Goal: Navigation & Orientation: Find specific page/section

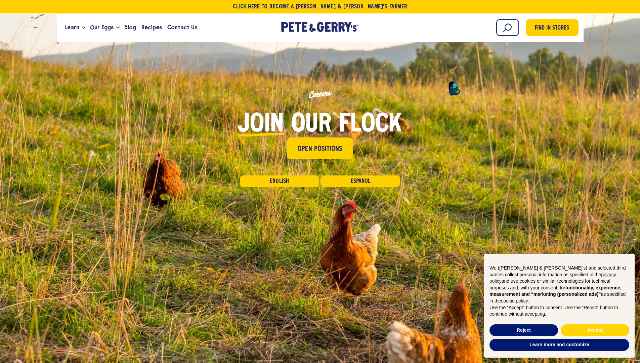
select select "*"
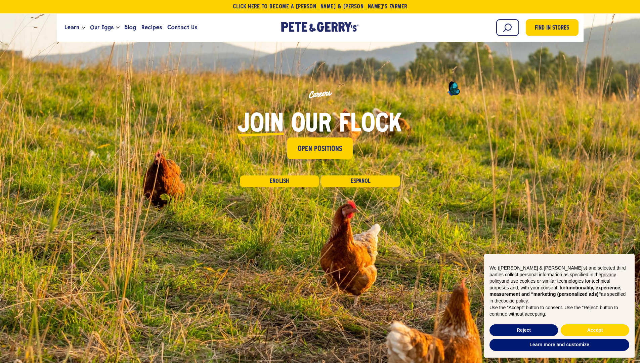
select select "*"
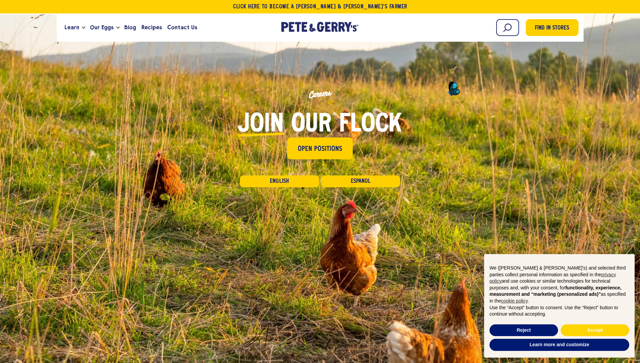
select select "*"
